Goal: Information Seeking & Learning: Learn about a topic

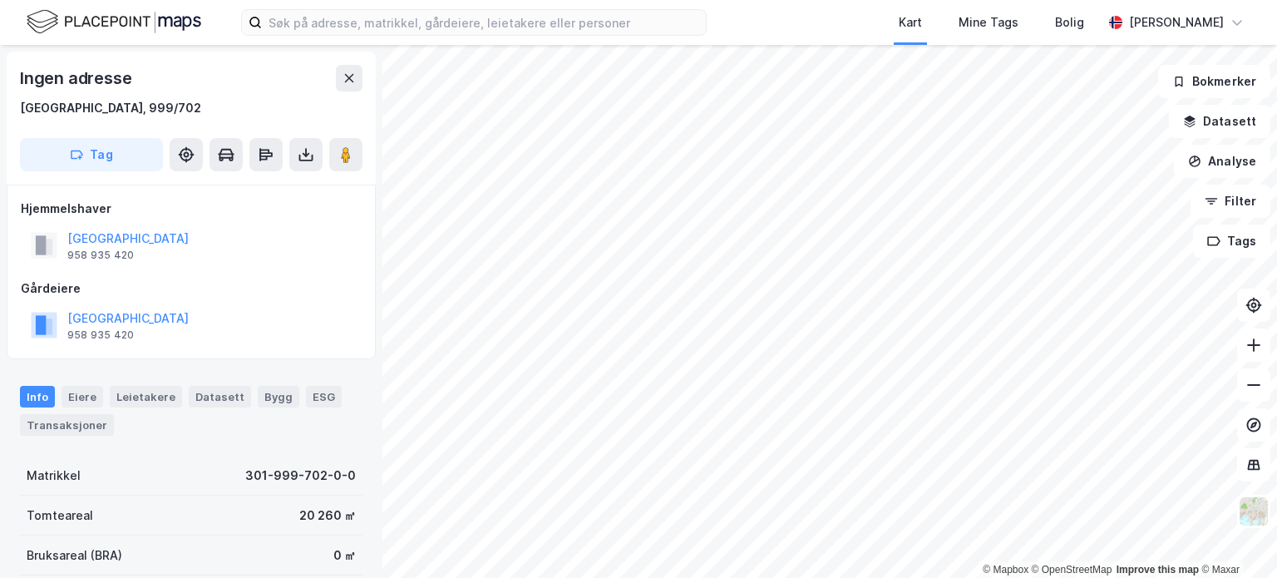
scroll to position [2, 0]
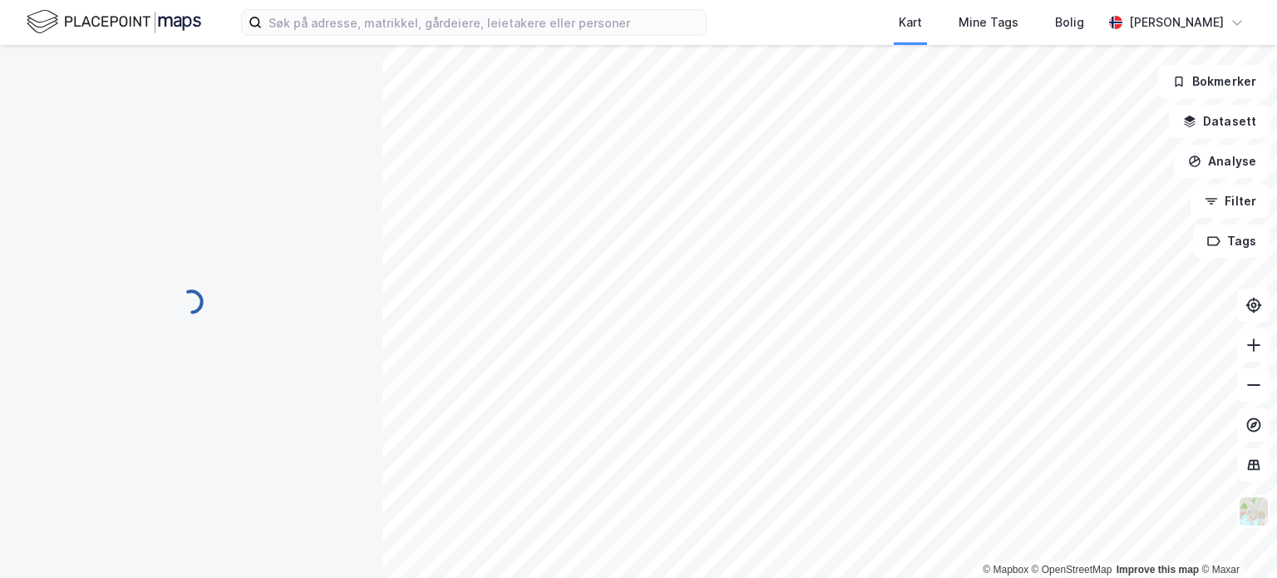
scroll to position [2, 0]
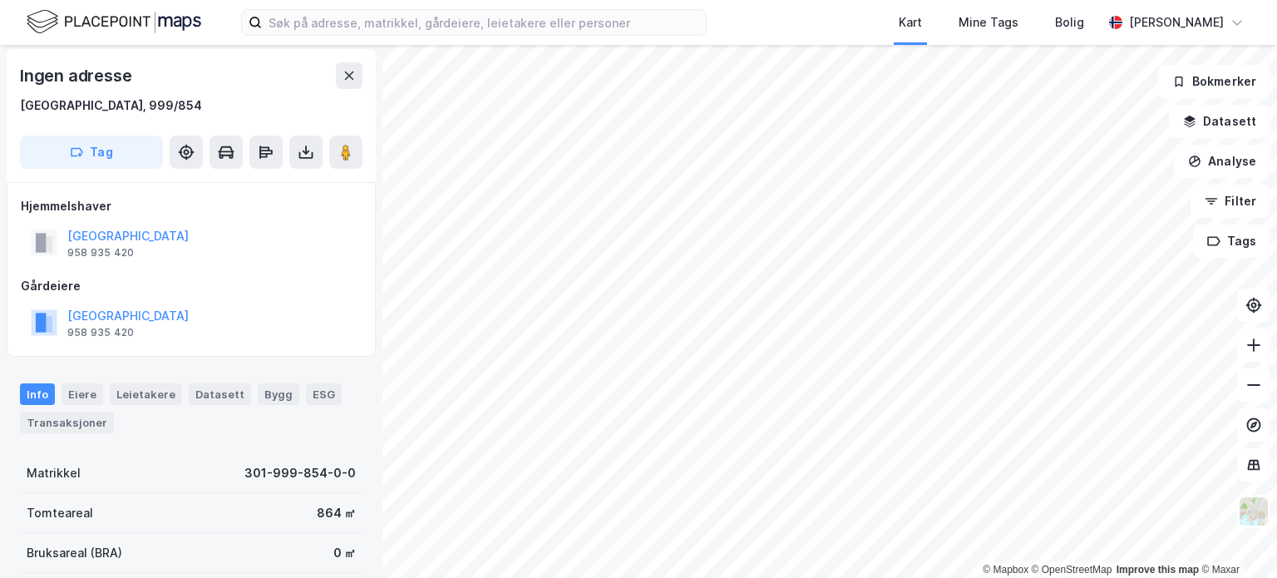
scroll to position [2, 0]
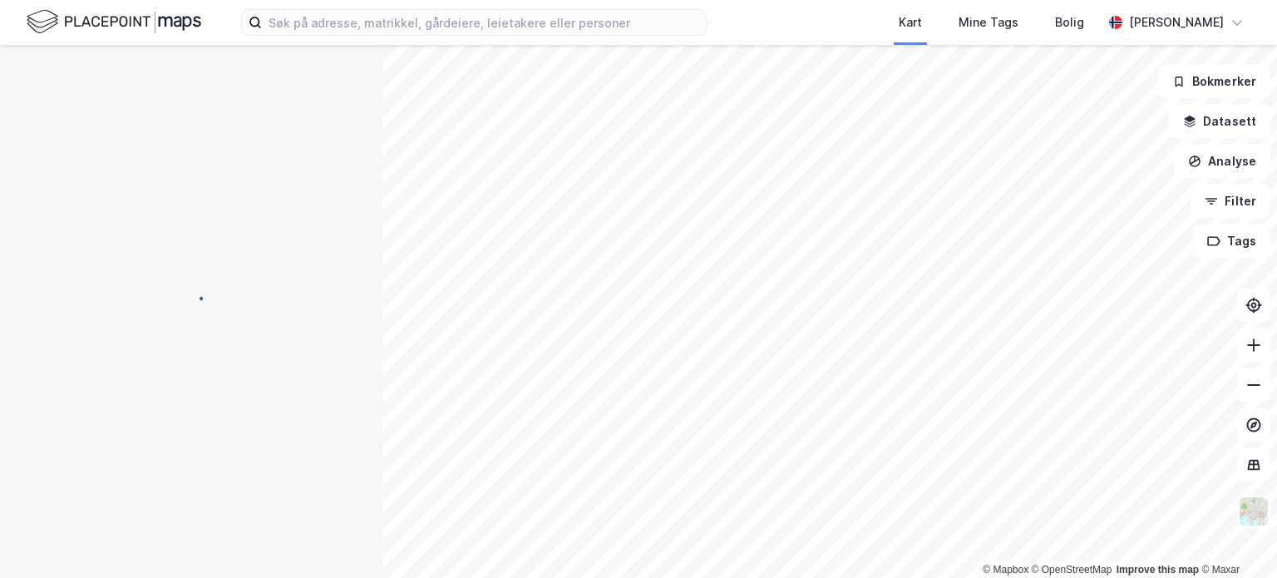
scroll to position [2, 0]
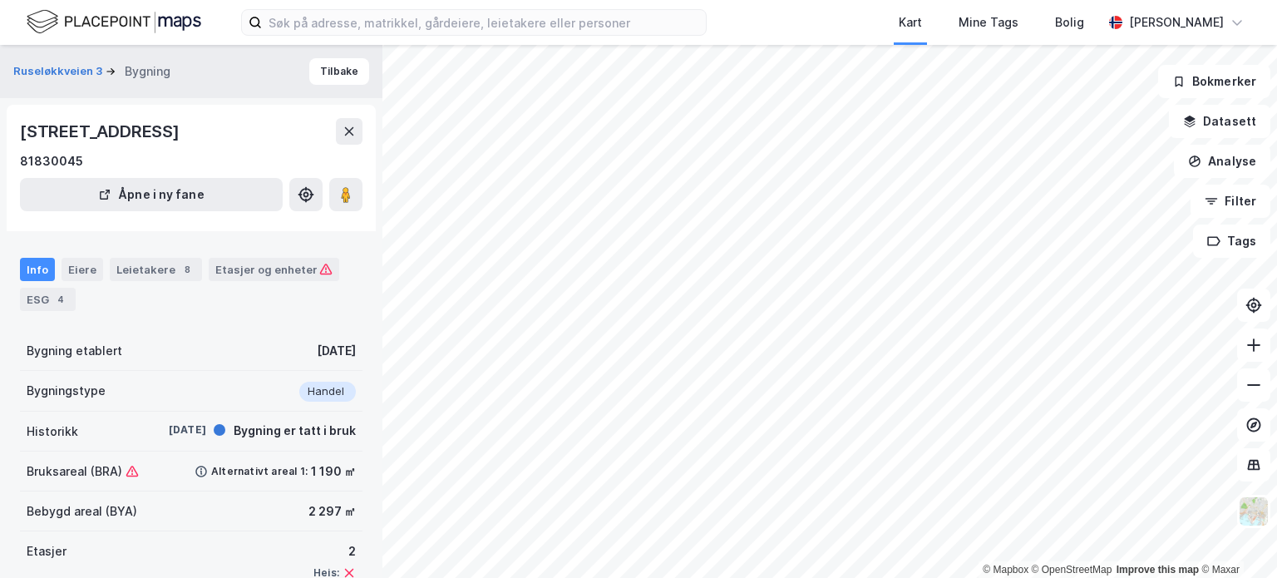
scroll to position [2, 0]
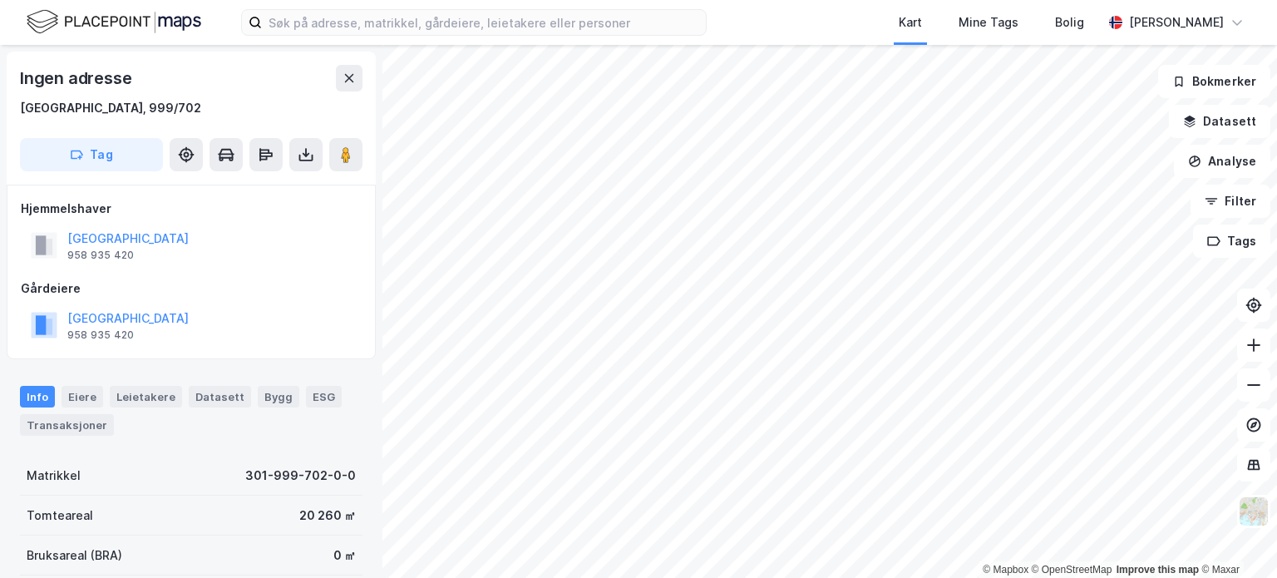
scroll to position [2, 0]
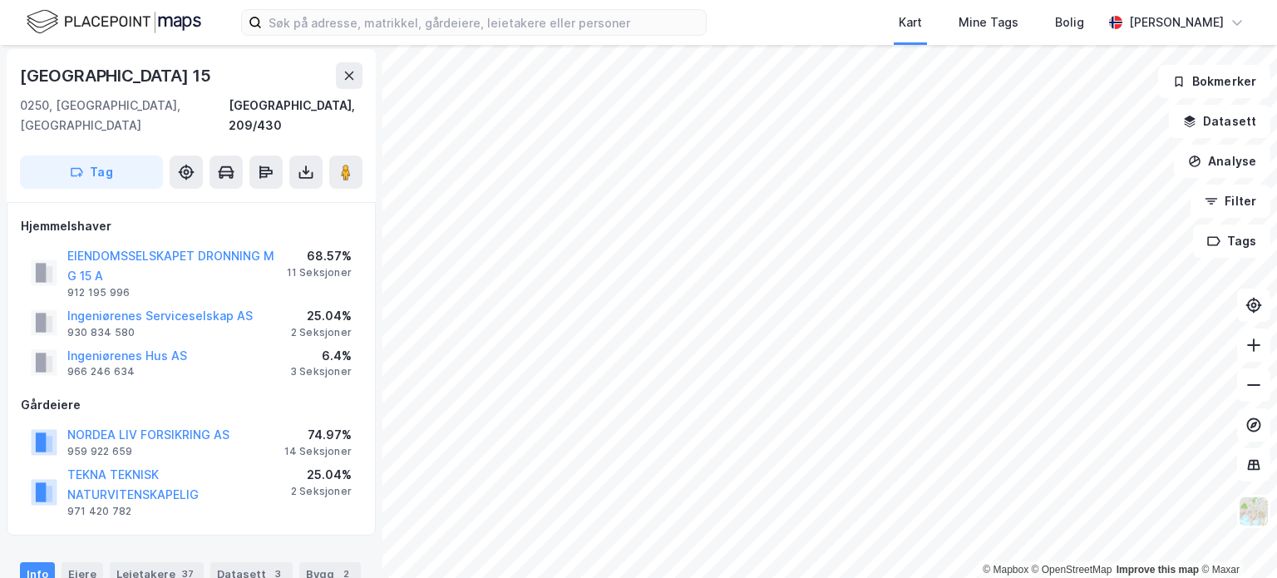
scroll to position [2, 0]
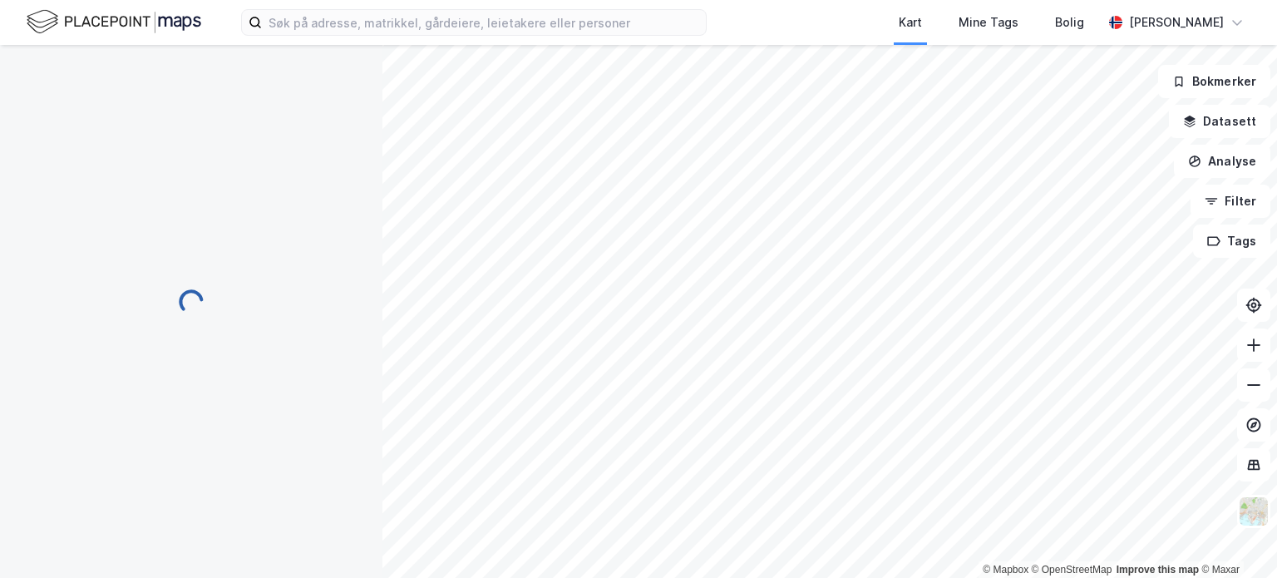
scroll to position [2, 0]
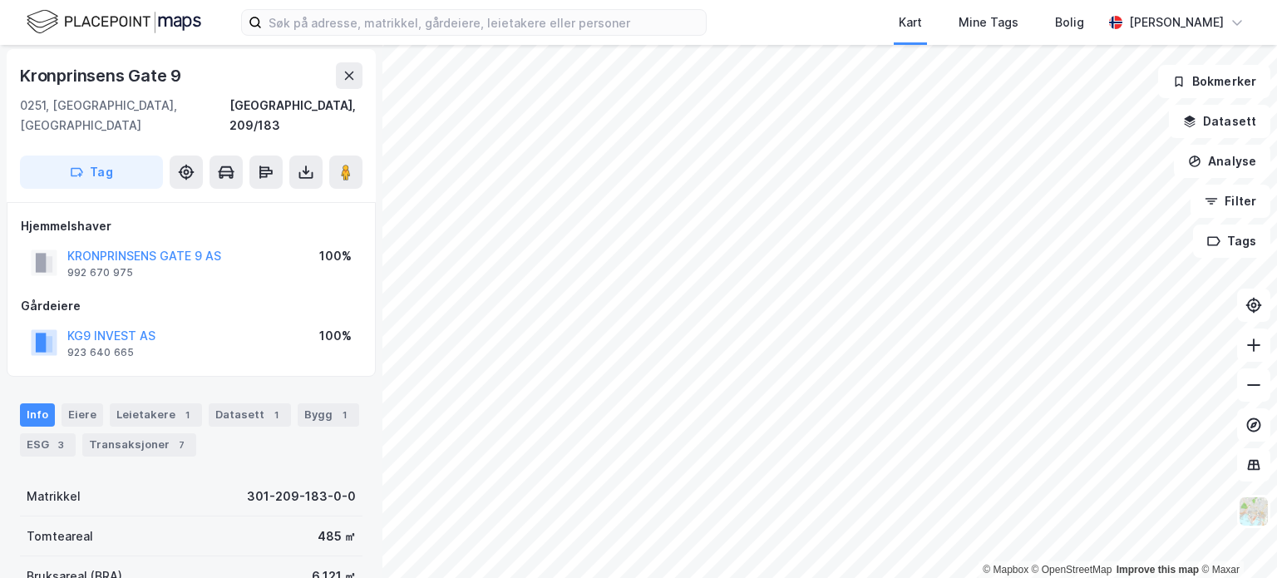
scroll to position [2, 0]
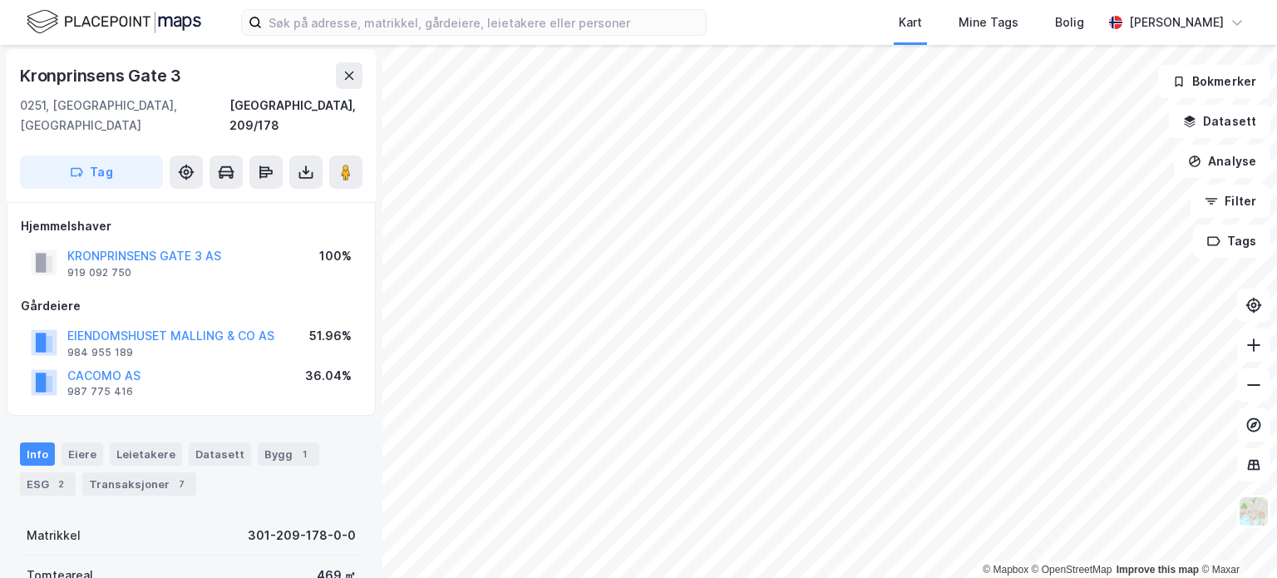
scroll to position [2, 0]
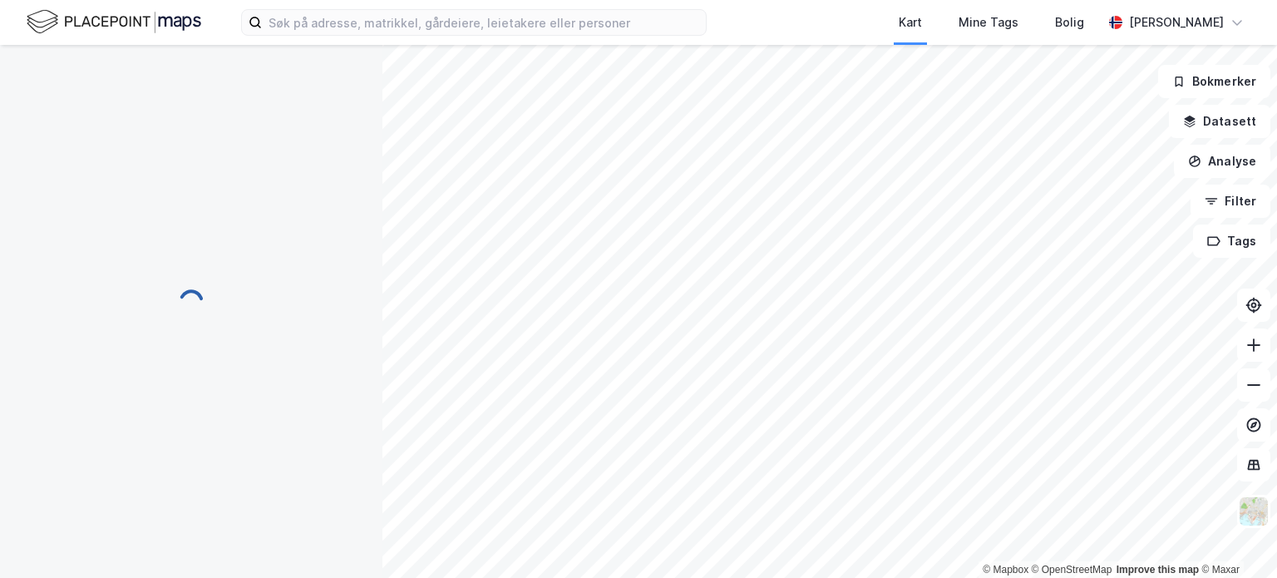
scroll to position [2, 0]
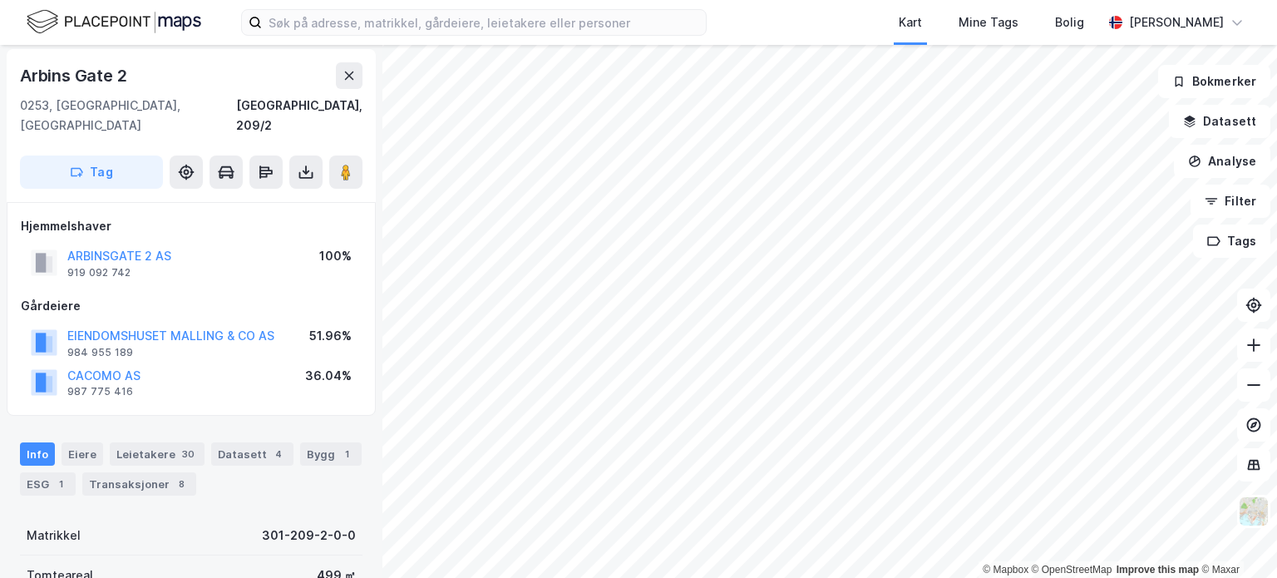
scroll to position [2, 0]
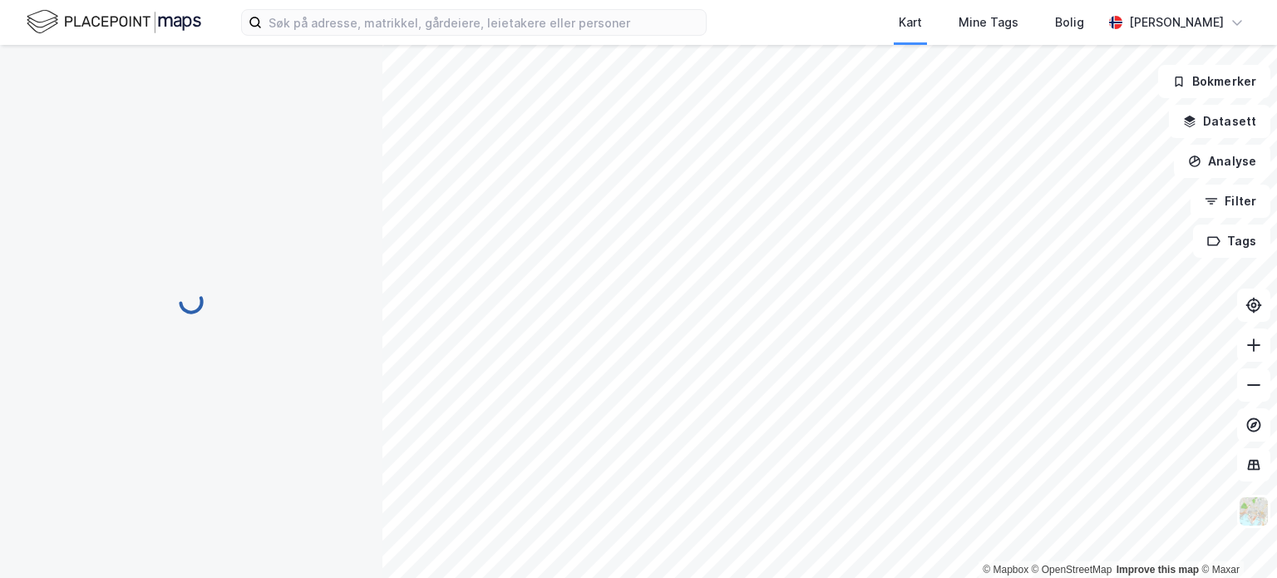
scroll to position [2, 0]
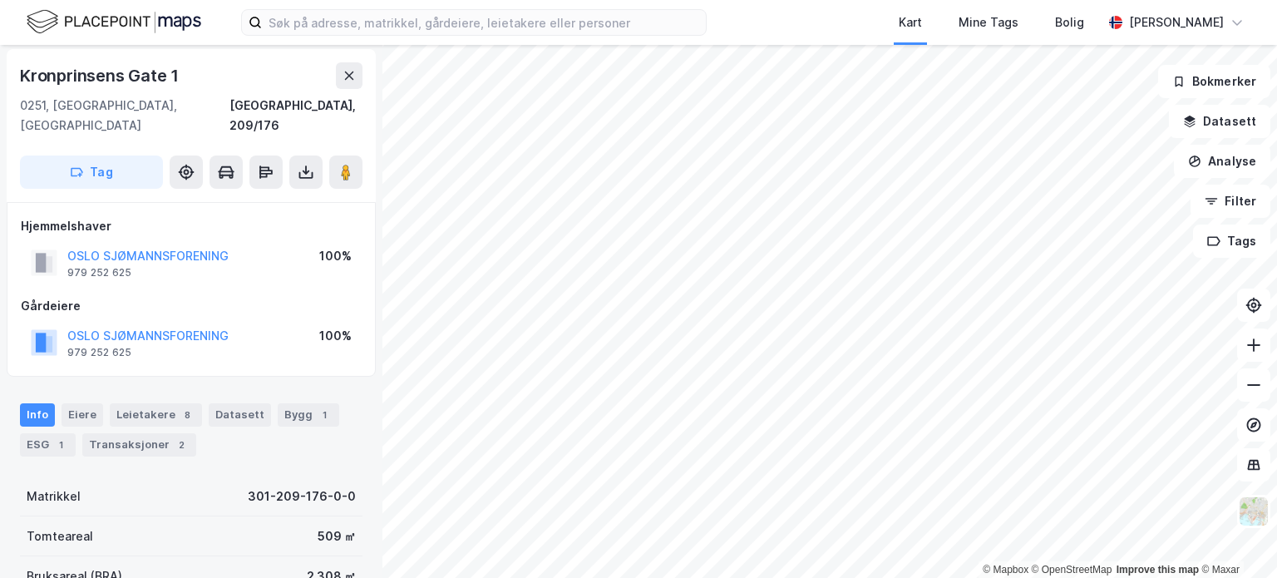
scroll to position [2, 0]
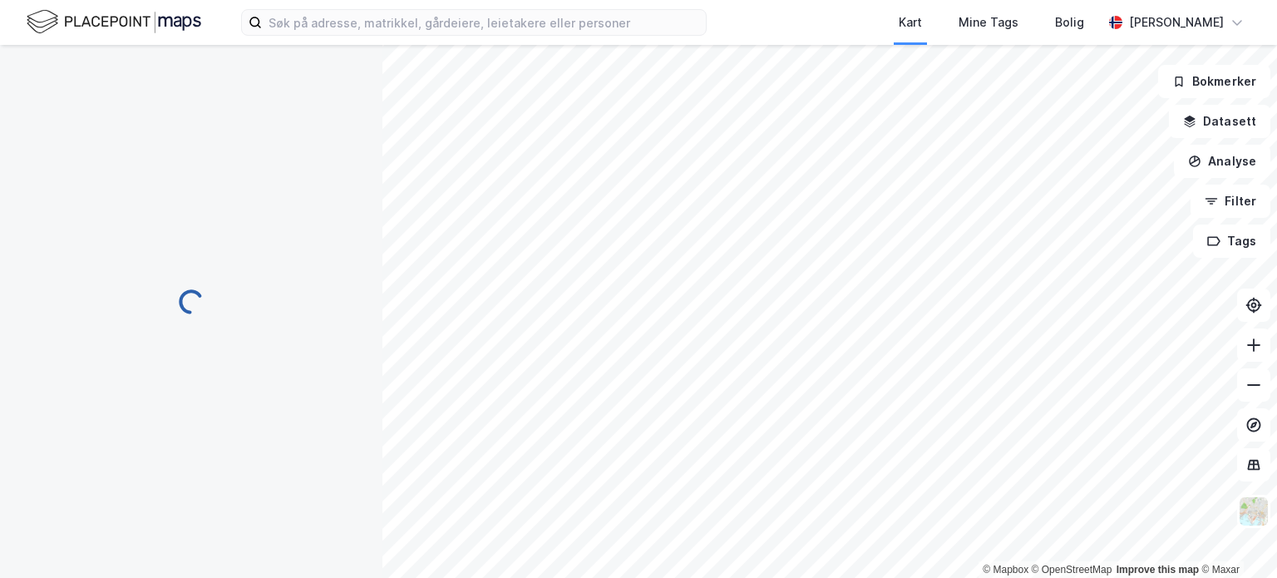
scroll to position [2, 0]
